Goal: Find specific page/section: Find specific page/section

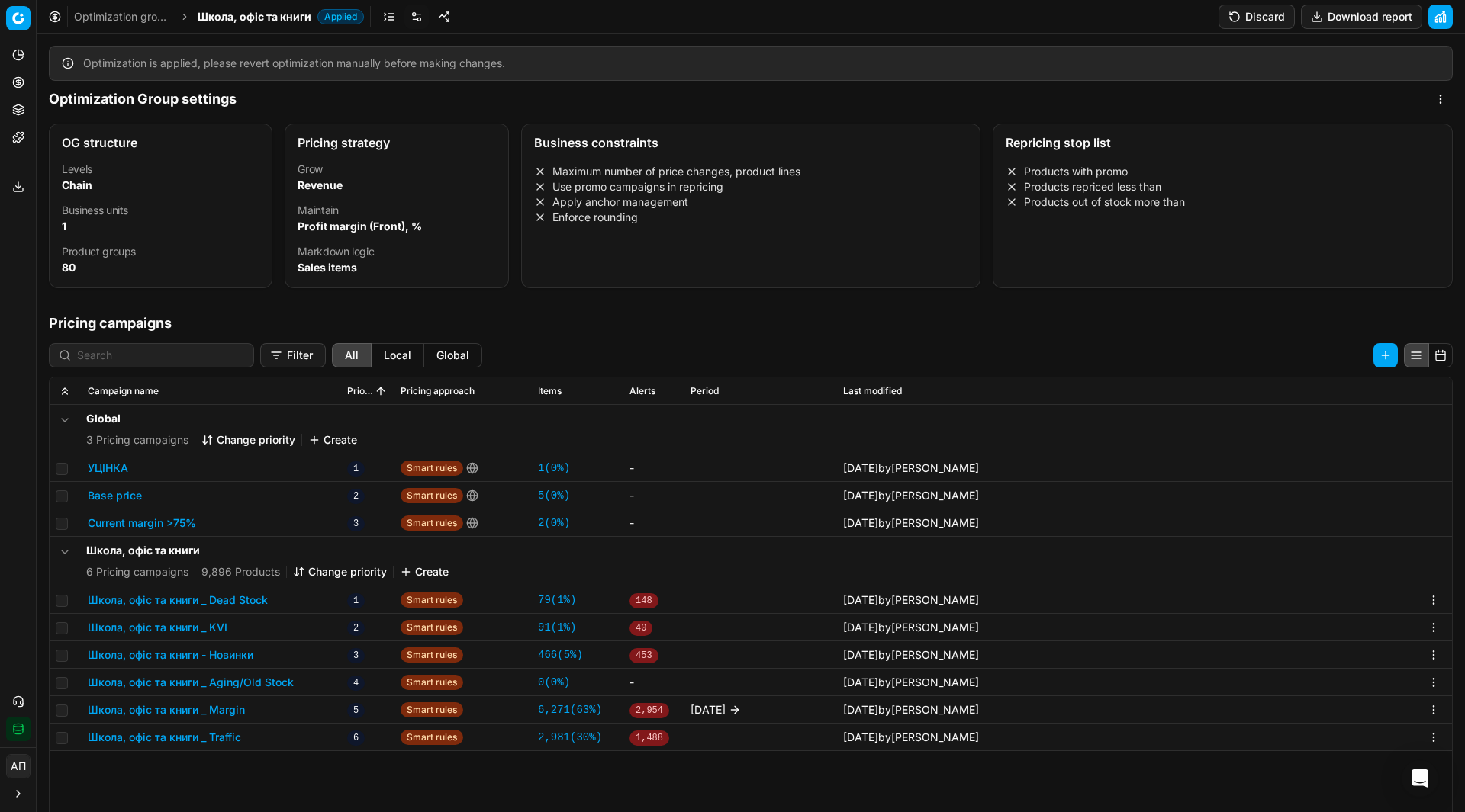
scroll to position [277, 0]
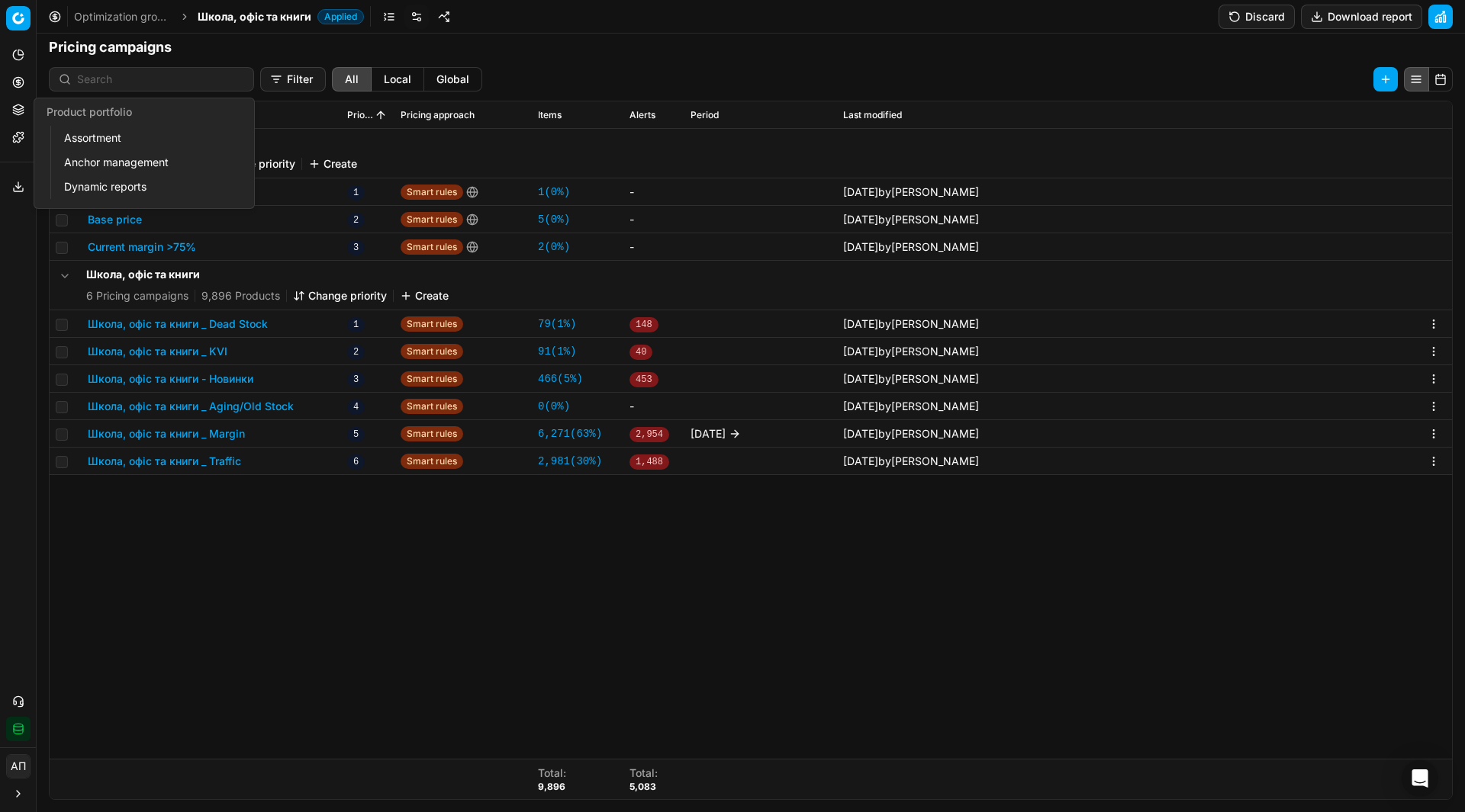
click at [92, 130] on link "Assortment" at bounding box center [146, 137] width 178 height 21
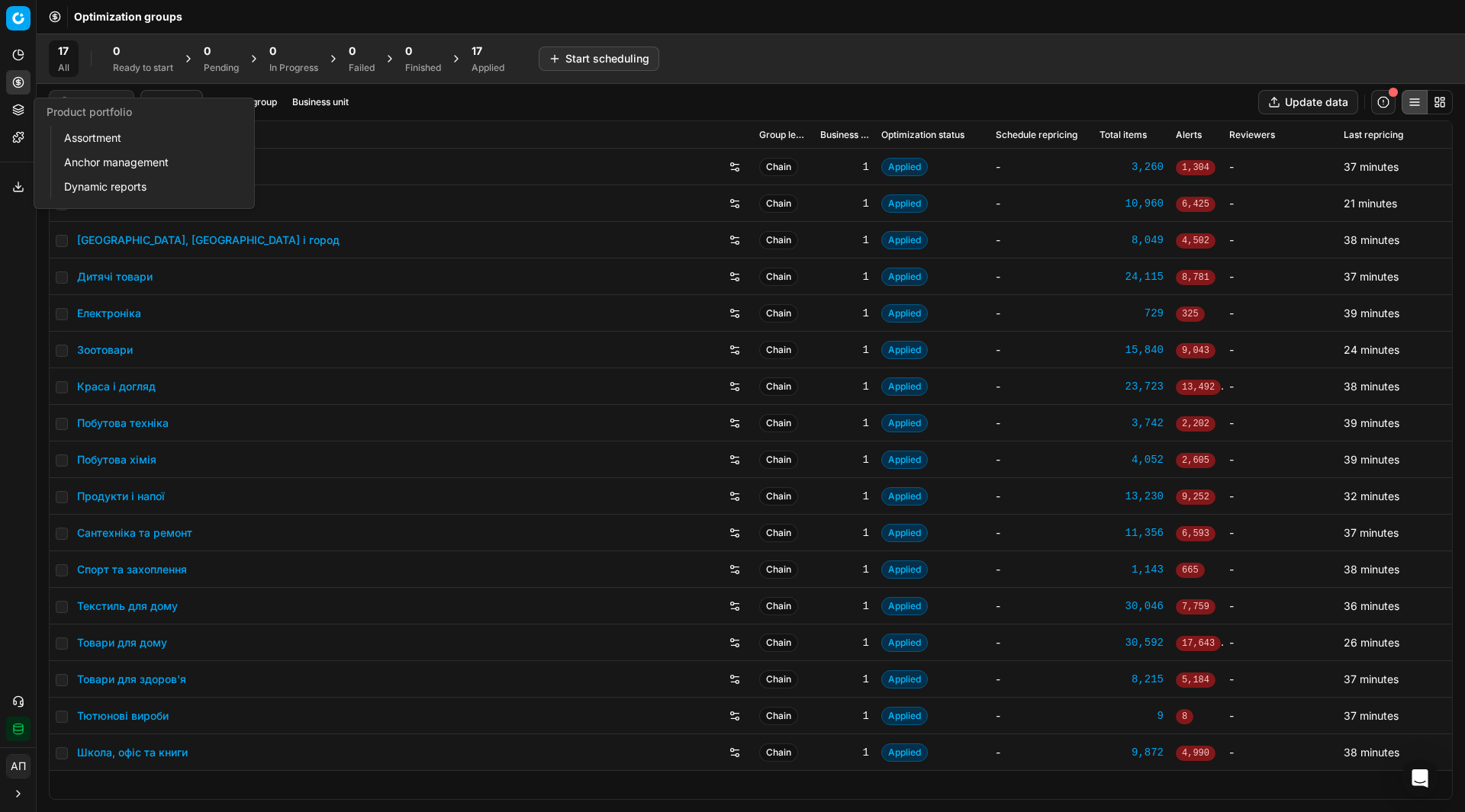
click at [105, 129] on link "Assortment" at bounding box center [146, 137] width 178 height 21
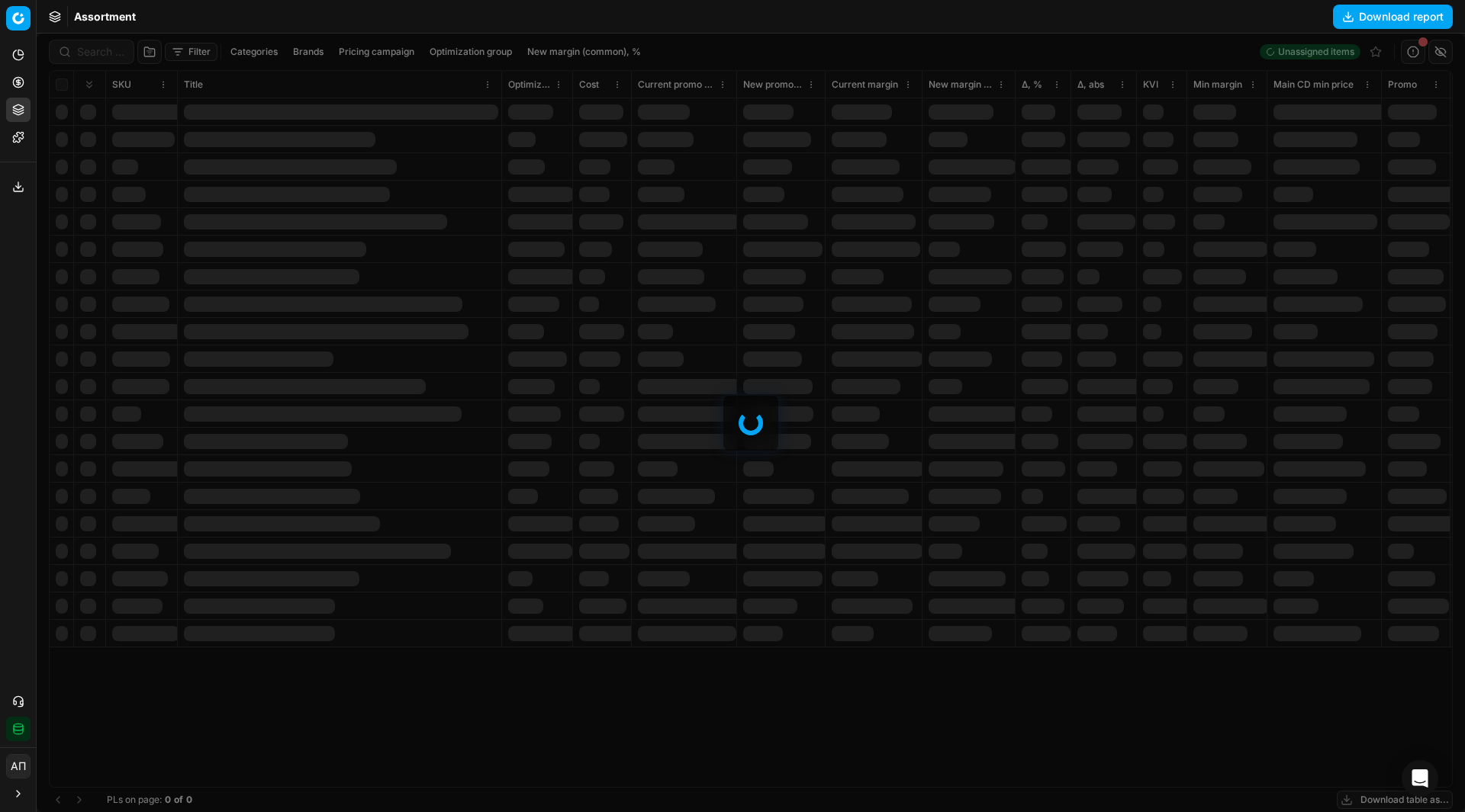
click at [14, 264] on div "Analytics Pricing Product portfolio Templates Export service 11 Contact support…" at bounding box center [18, 392] width 36 height 710
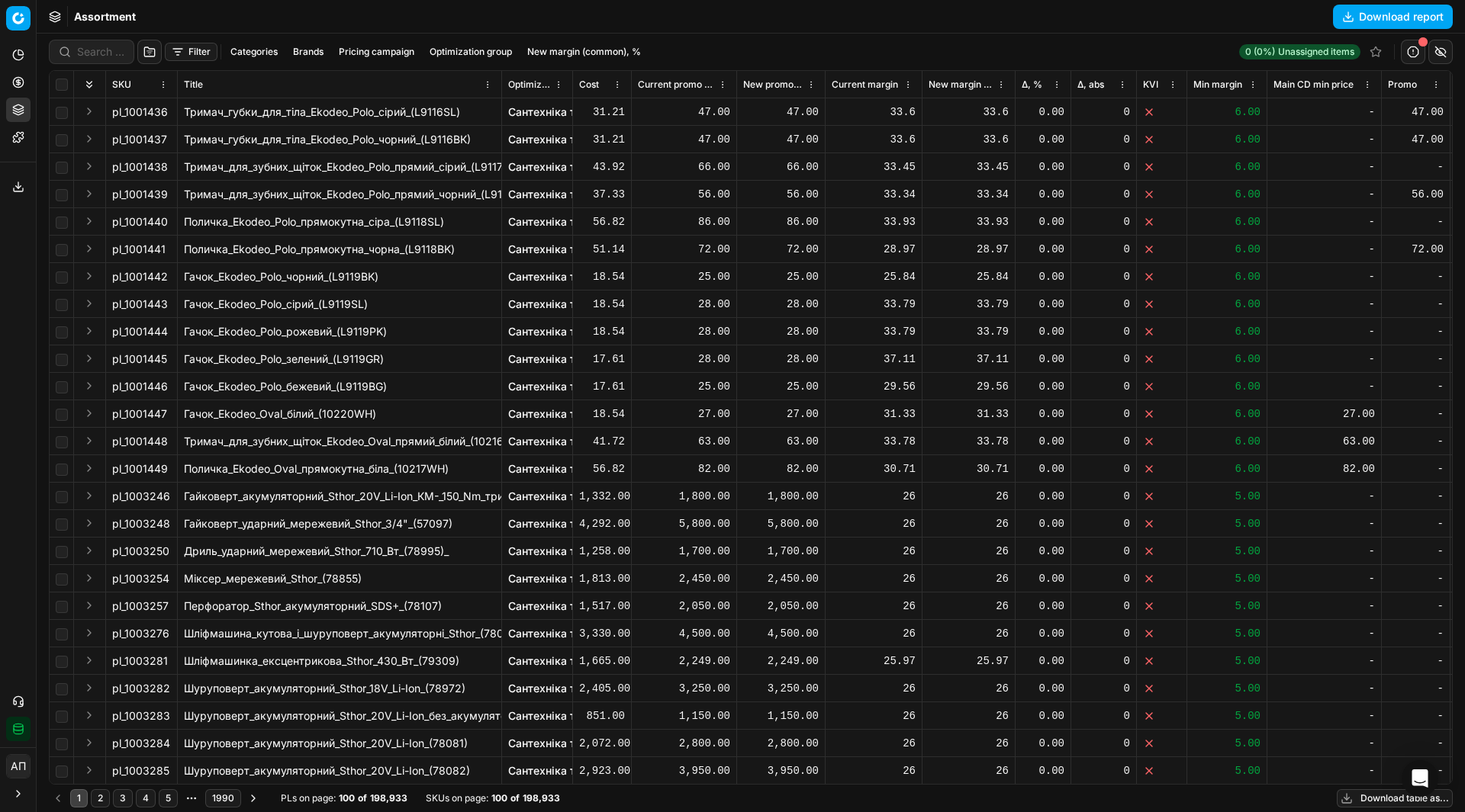
click at [197, 54] on button "Filter" at bounding box center [191, 52] width 53 height 18
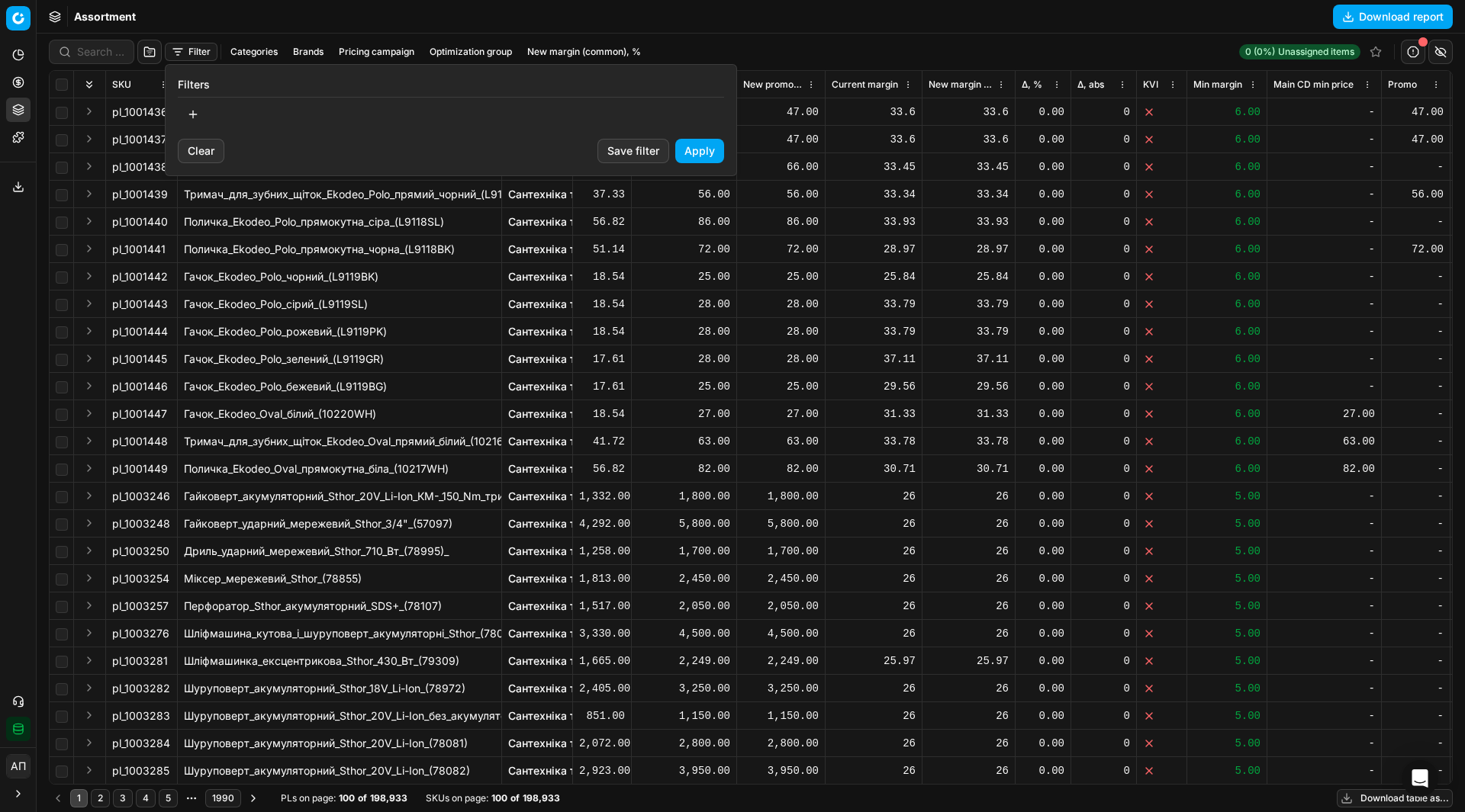
click at [195, 118] on button "button" at bounding box center [193, 114] width 31 height 25
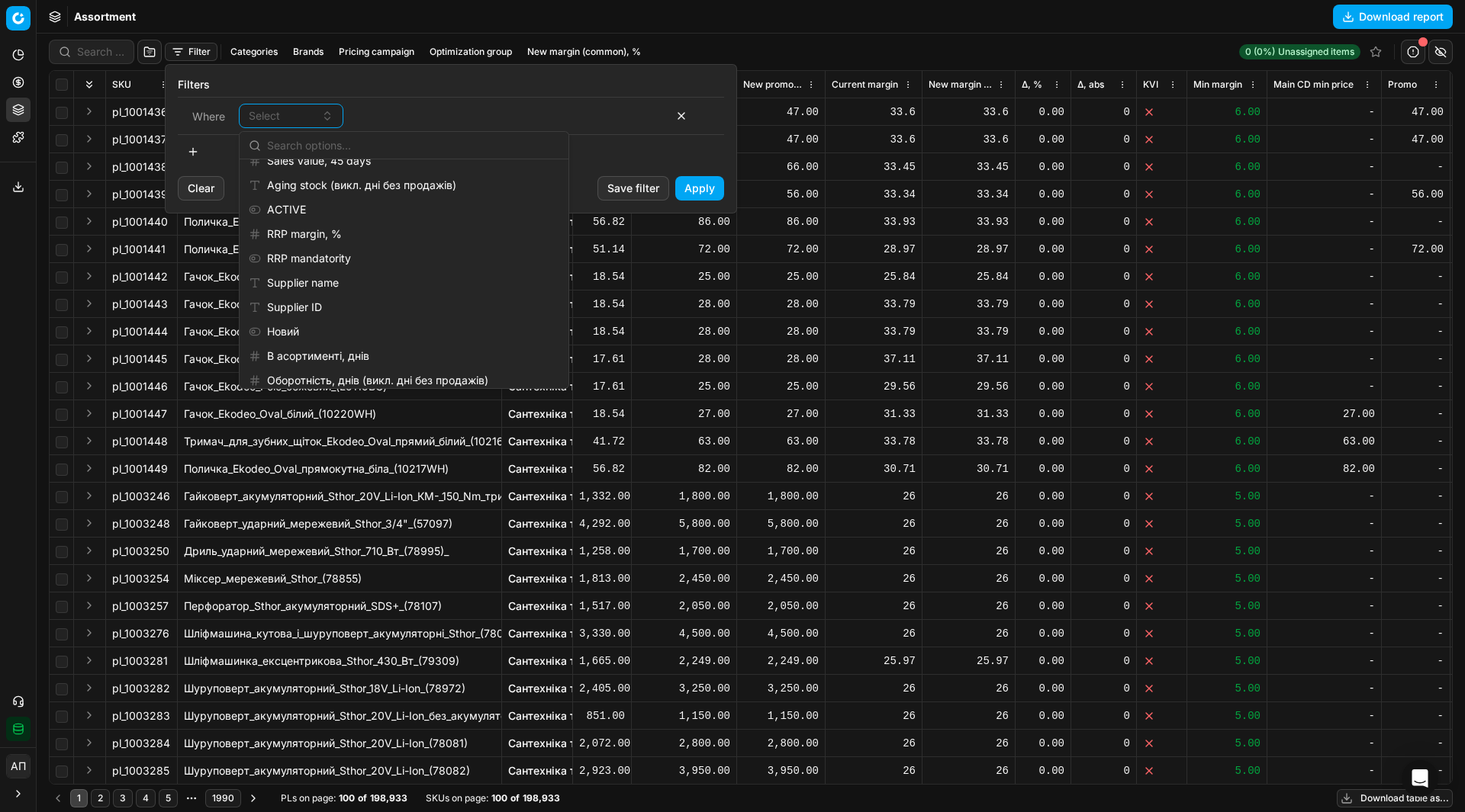
scroll to position [1624, 0]
click at [348, 307] on div "Supplier ID" at bounding box center [404, 307] width 322 height 25
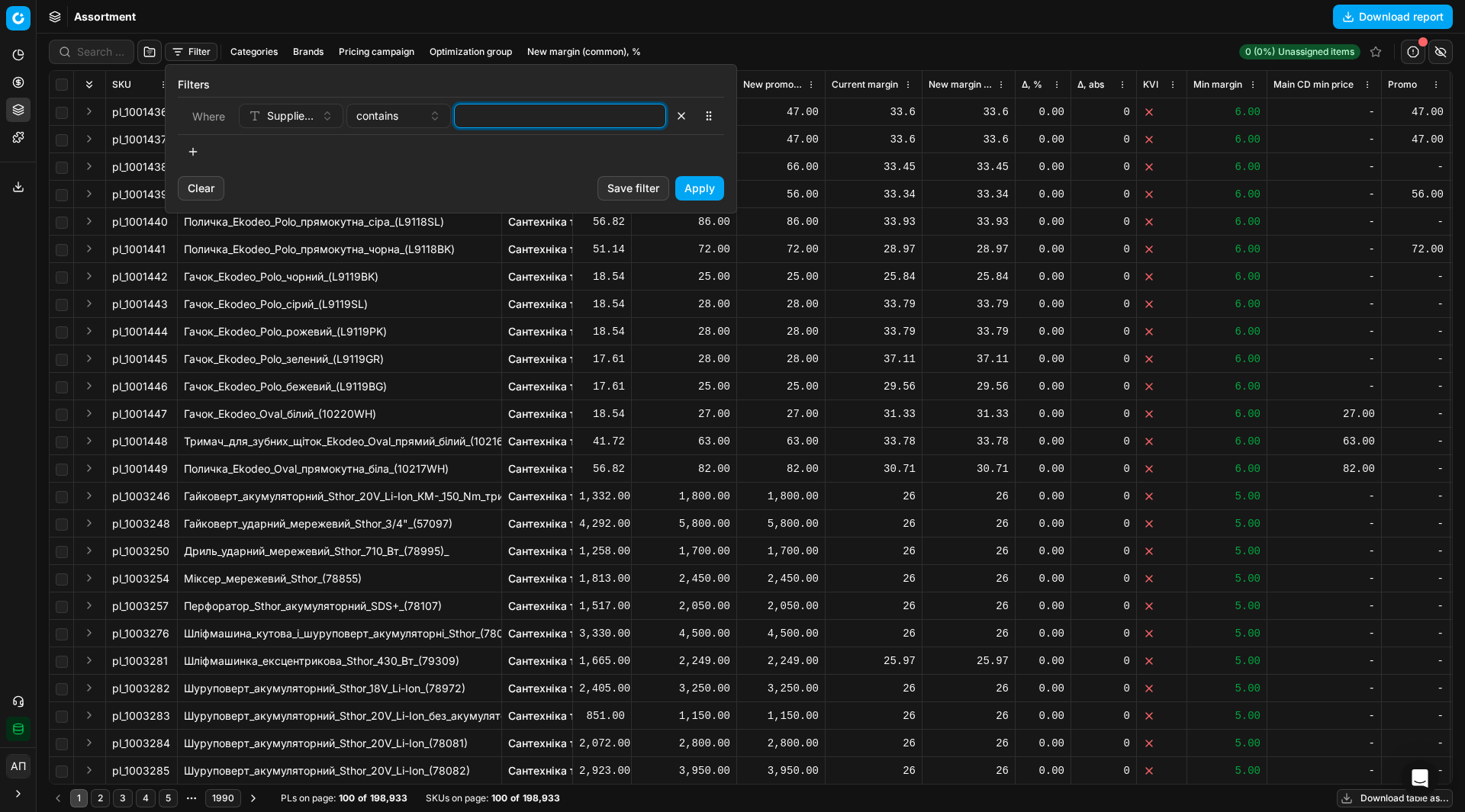
paste input "2466"
click at [534, 117] on input "2466" at bounding box center [559, 115] width 198 height 23
type input "2466"
click at [698, 183] on button "Apply" at bounding box center [699, 188] width 49 height 25
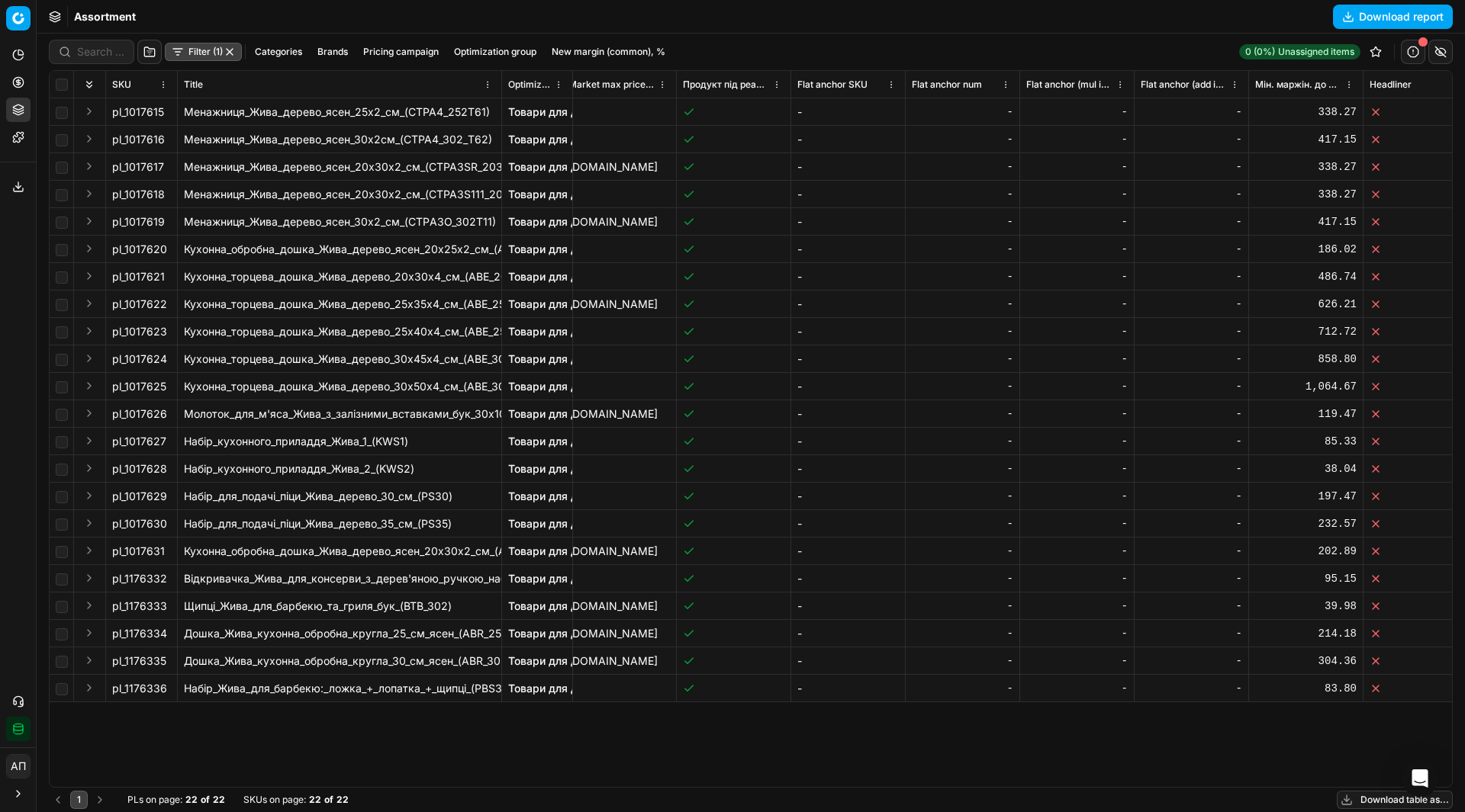
scroll to position [0, 3516]
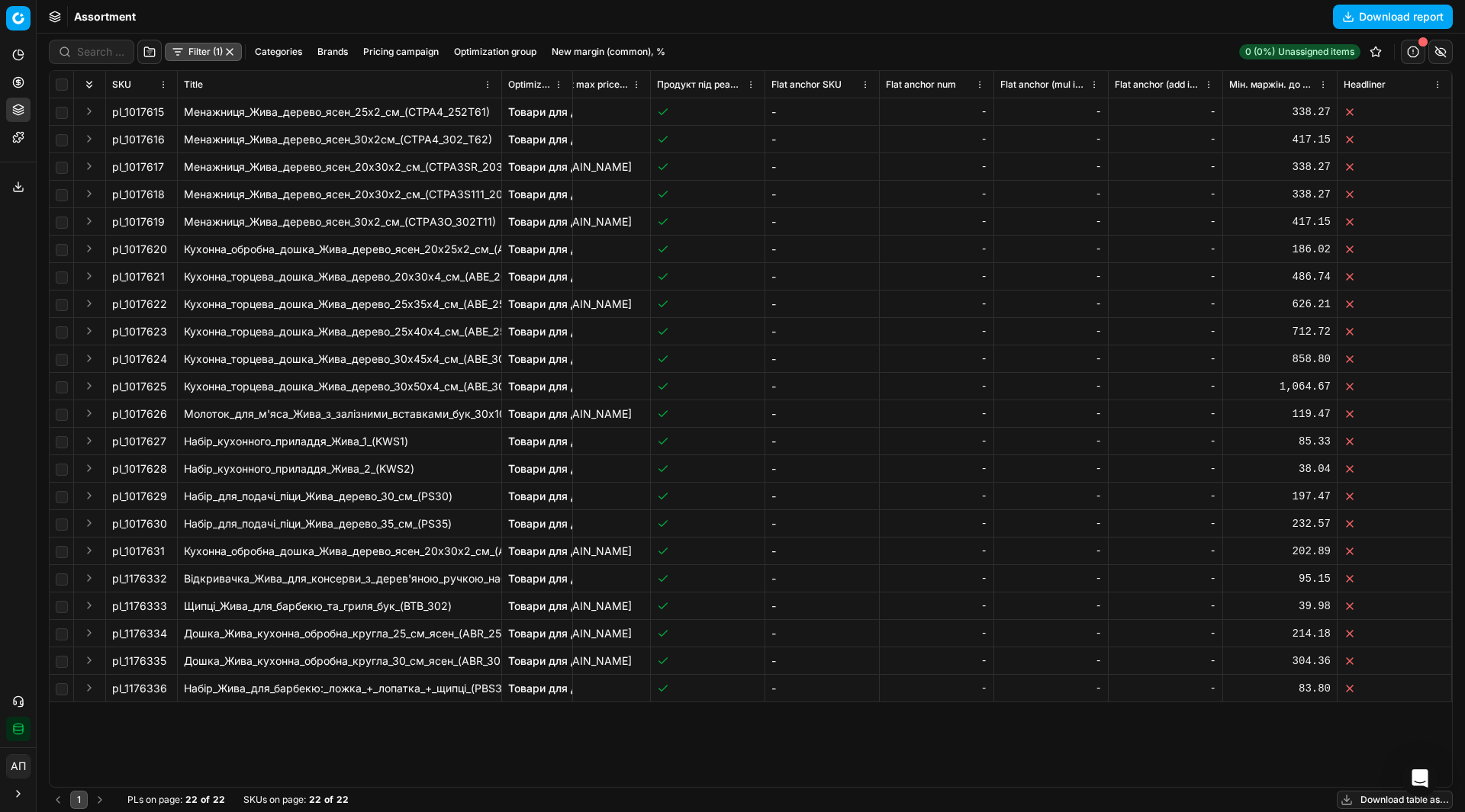
click at [34, 80] on button "Toggle Sidebar" at bounding box center [36, 406] width 12 height 812
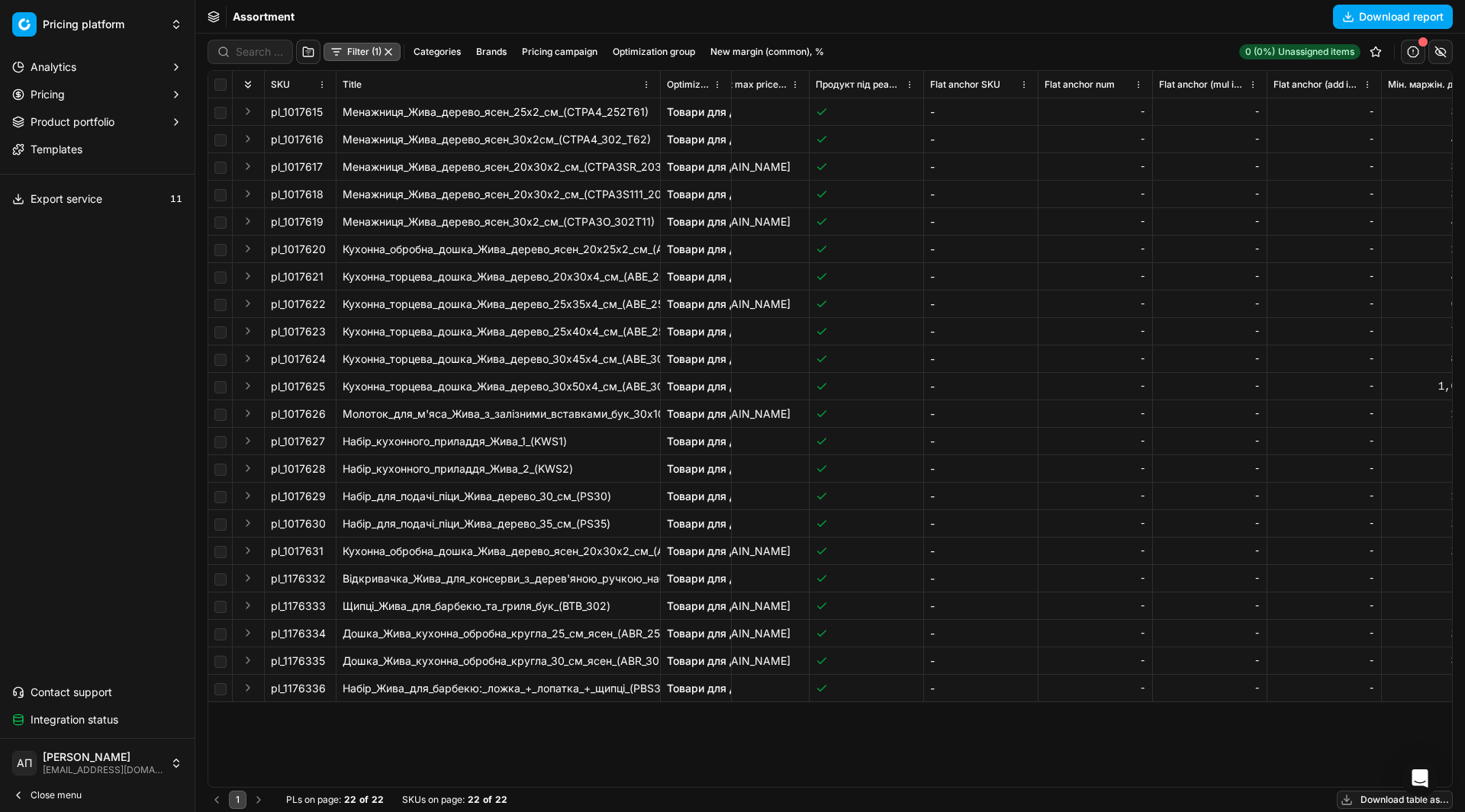
click at [36, 87] on span "Pricing" at bounding box center [48, 94] width 34 height 15
click at [171, 97] on icon "button" at bounding box center [176, 95] width 12 height 12
click at [201, 87] on div "Filter (1) Categories Brands Pricing campaign Optimization group New margin (co…" at bounding box center [830, 423] width 1270 height 779
click at [194, 86] on button "Toggle Sidebar" at bounding box center [194, 406] width 12 height 812
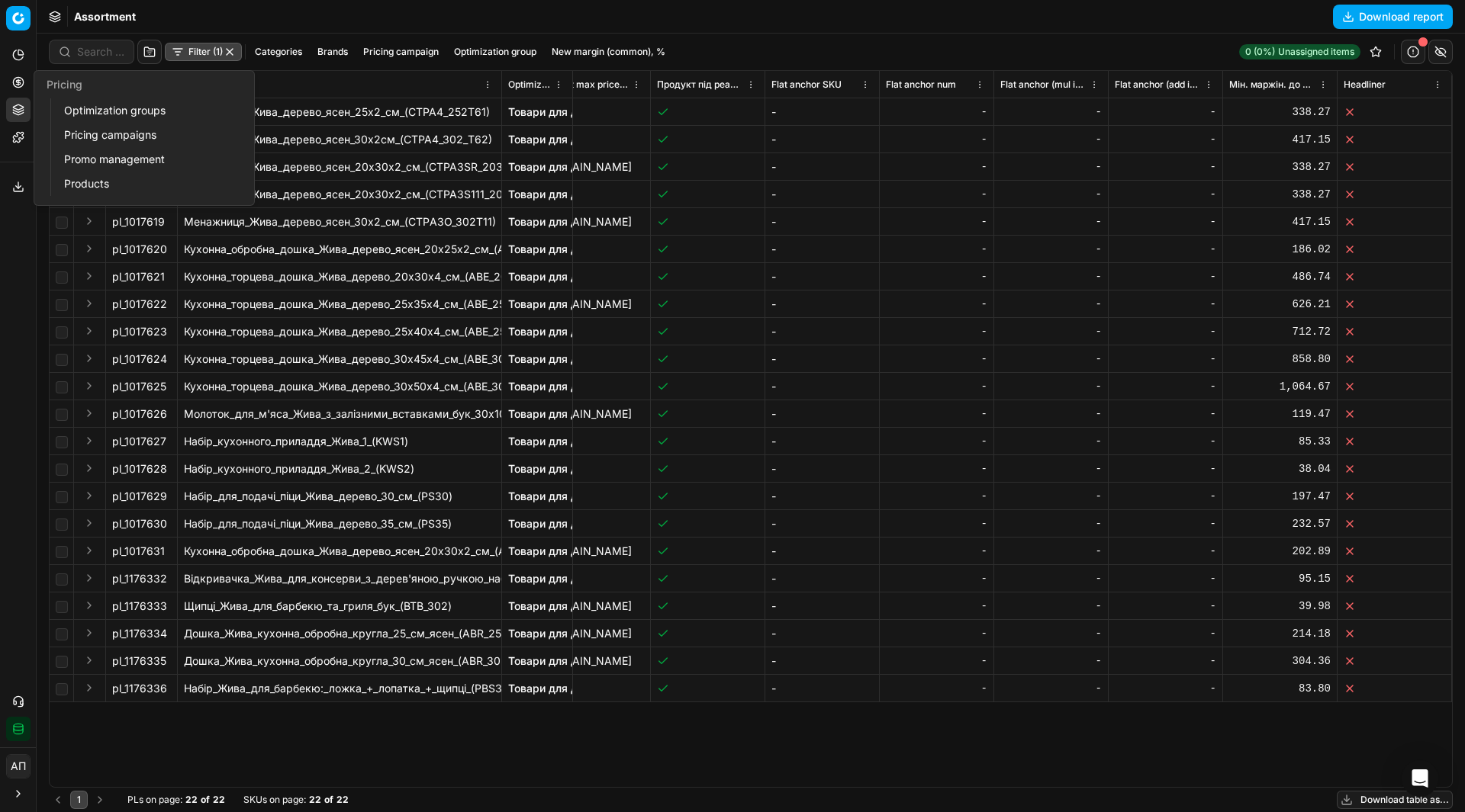
click at [7, 93] on button "Pricing" at bounding box center [18, 83] width 25 height 25
click at [84, 112] on link "Optimization groups" at bounding box center [146, 109] width 178 height 21
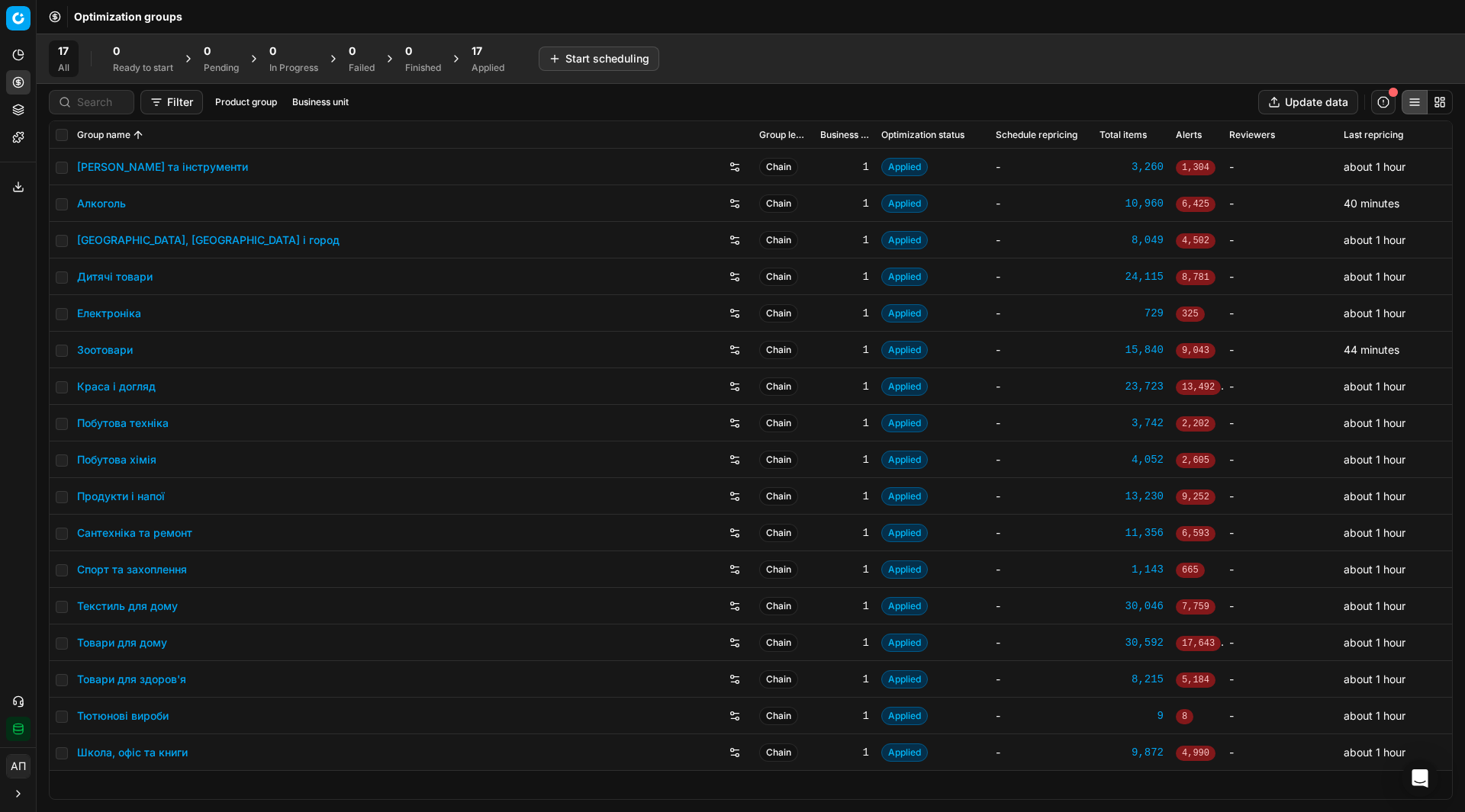
click at [5, 273] on div "Analytics Pricing Product portfolio Templates Export service 11 Contact support…" at bounding box center [18, 392] width 36 height 710
